Goal: Task Accomplishment & Management: Use online tool/utility

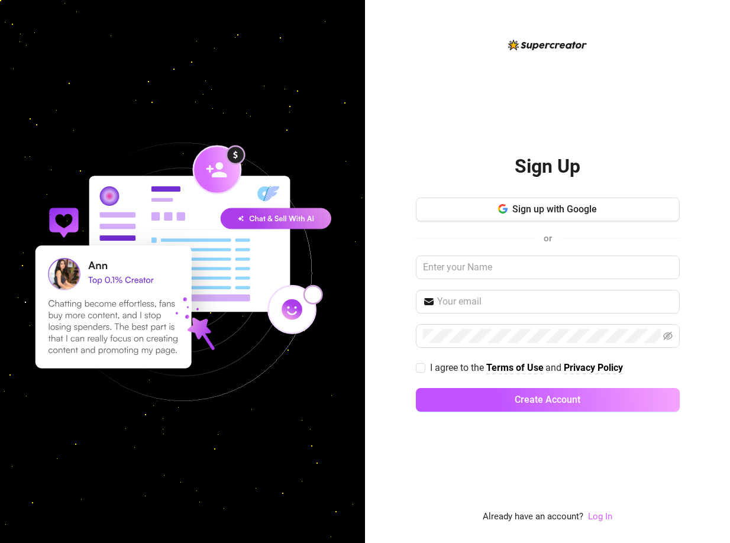
click at [602, 515] on link "Log In" at bounding box center [600, 516] width 24 height 11
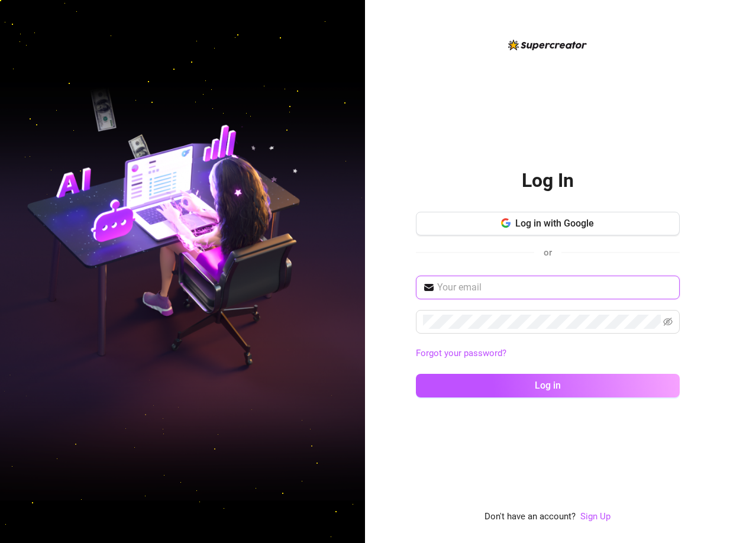
type input "huntress.t@gmail.com"
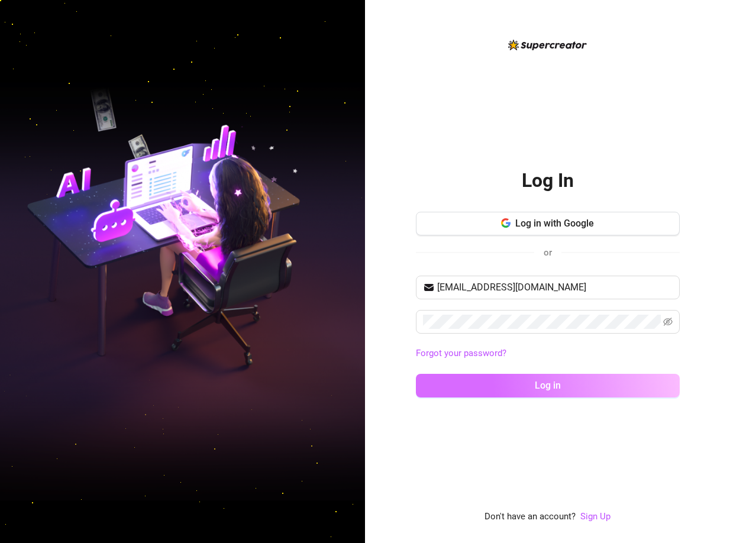
click at [548, 383] on span "Log in" at bounding box center [548, 385] width 26 height 11
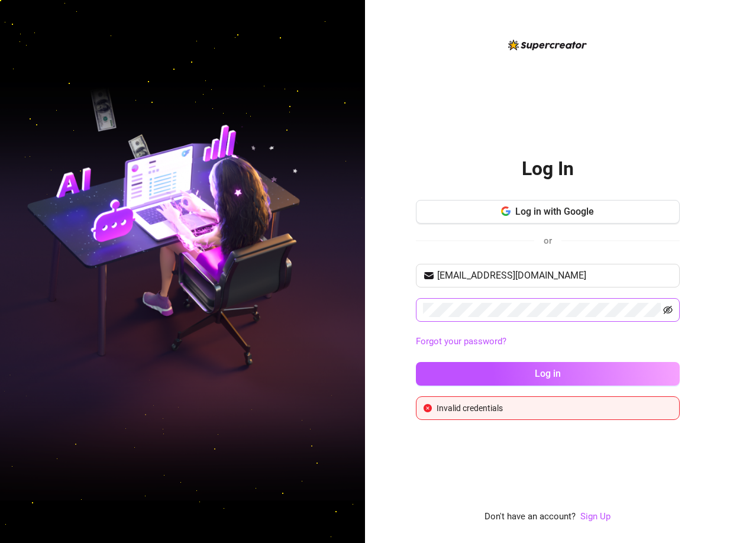
click at [665, 310] on icon "eye-invisible" at bounding box center [667, 309] width 9 height 9
click at [576, 212] on span "Log in with Google" at bounding box center [554, 211] width 79 height 11
